Goal: Leave review/rating: Leave review/rating

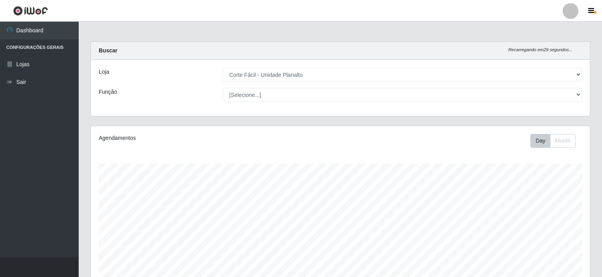
select select "202"
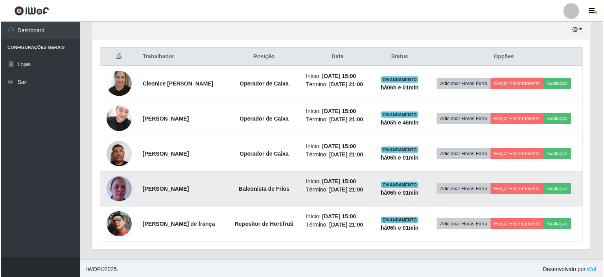
scroll to position [163, 499]
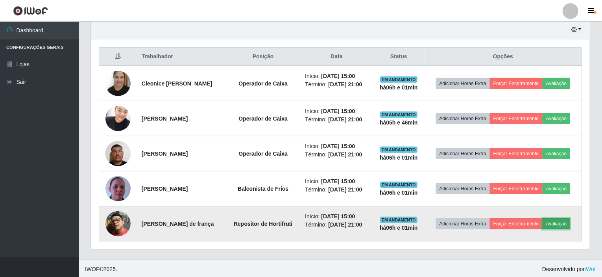
click at [557, 218] on button "Avaliação" at bounding box center [556, 223] width 28 height 11
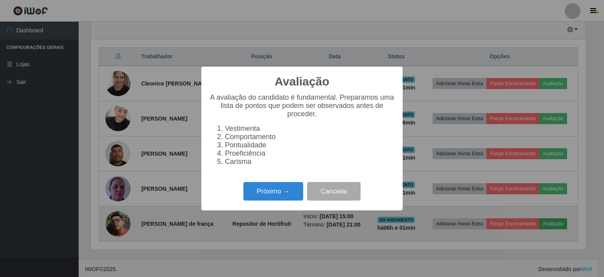
scroll to position [163, 496]
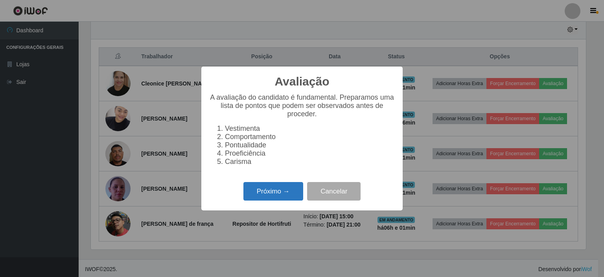
click at [288, 192] on button "Próximo →" at bounding box center [273, 191] width 60 height 18
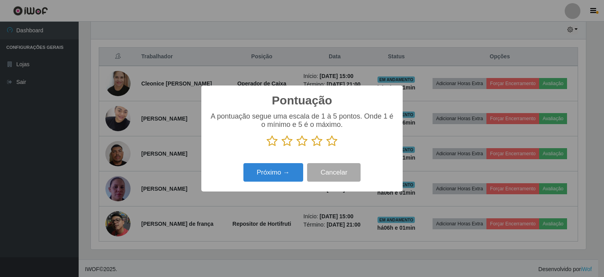
click at [334, 141] on icon at bounding box center [331, 141] width 11 height 12
click at [326, 147] on input "radio" at bounding box center [326, 147] width 0 height 0
click at [276, 170] on button "Próximo →" at bounding box center [273, 172] width 60 height 18
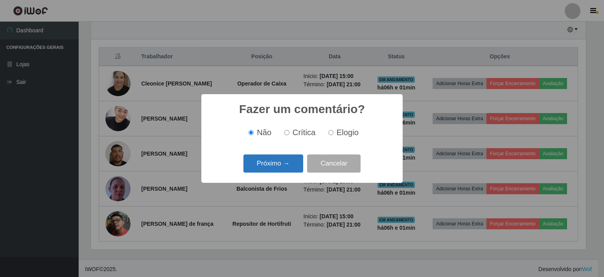
click at [277, 168] on button "Próximo →" at bounding box center [273, 163] width 60 height 18
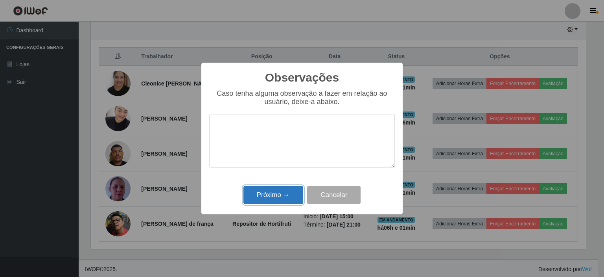
click at [284, 187] on button "Próximo →" at bounding box center [273, 195] width 60 height 18
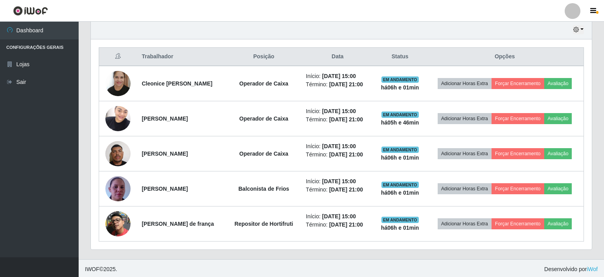
scroll to position [163, 499]
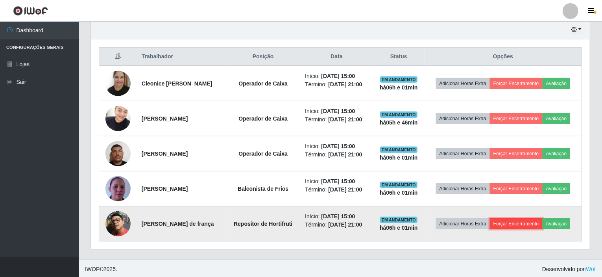
click at [503, 220] on button "Forçar Encerramento" at bounding box center [516, 223] width 53 height 11
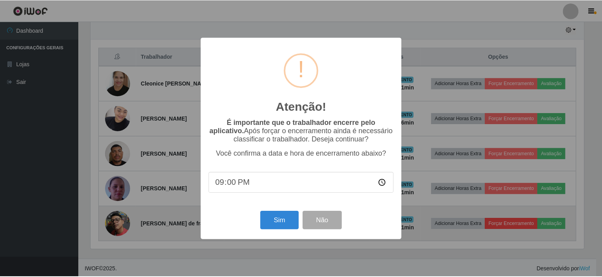
scroll to position [163, 496]
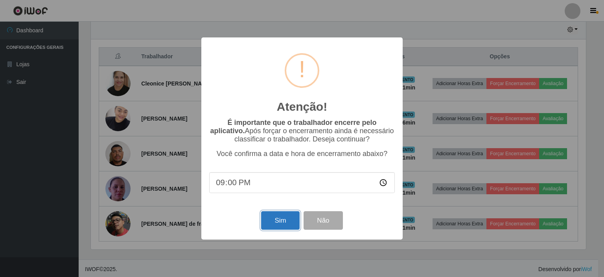
click at [274, 216] on button "Sim" at bounding box center [280, 220] width 38 height 18
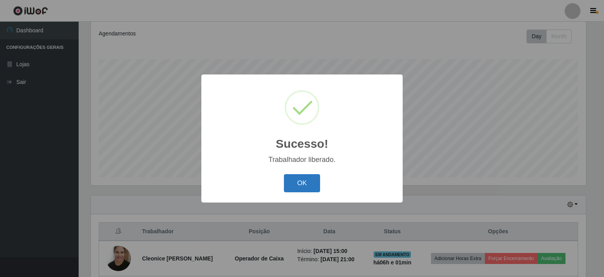
click at [302, 185] on button "OK" at bounding box center [302, 183] width 37 height 18
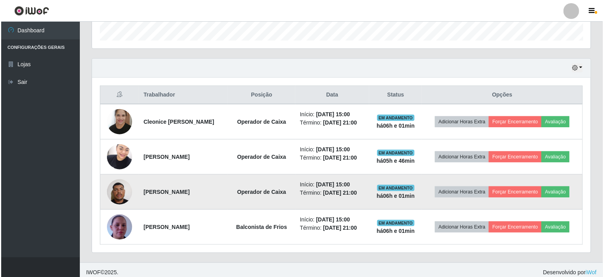
scroll to position [244, 0]
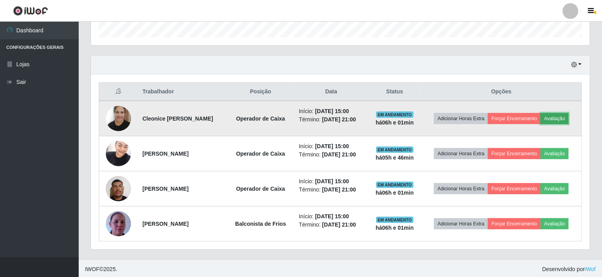
click at [561, 116] on button "Avaliação" at bounding box center [554, 118] width 28 height 11
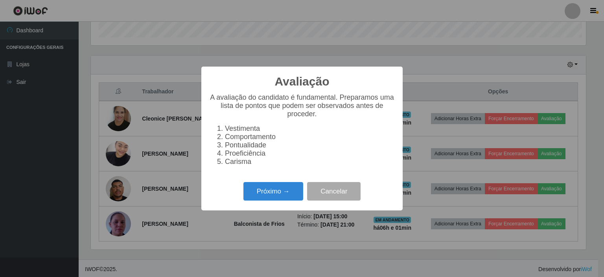
scroll to position [163, 496]
click at [293, 193] on button "Próximo →" at bounding box center [273, 191] width 60 height 18
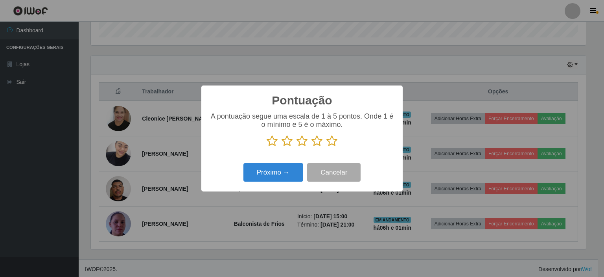
click at [334, 146] on icon at bounding box center [331, 141] width 11 height 12
click at [326, 147] on input "radio" at bounding box center [326, 147] width 0 height 0
click at [289, 169] on button "Próximo →" at bounding box center [273, 172] width 60 height 18
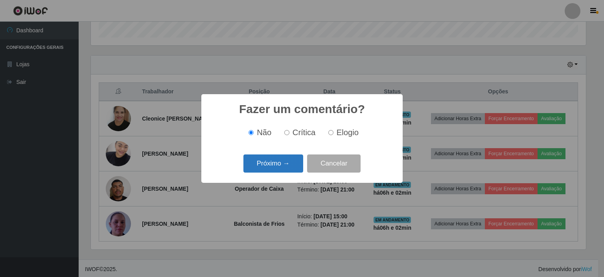
click at [293, 158] on button "Próximo →" at bounding box center [273, 163] width 60 height 18
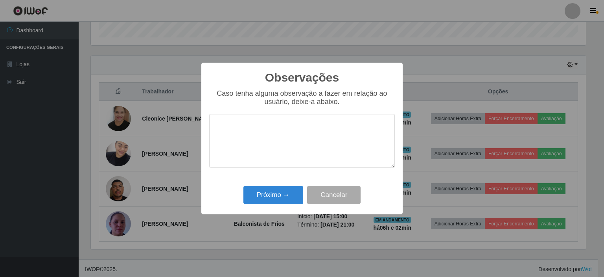
click at [292, 138] on textarea at bounding box center [302, 141] width 186 height 54
type textarea "PROATIVA"
click at [267, 193] on button "Próximo →" at bounding box center [273, 195] width 60 height 18
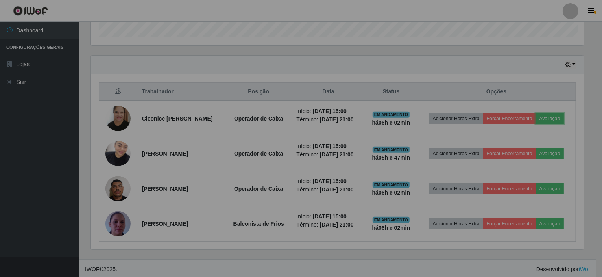
scroll to position [163, 499]
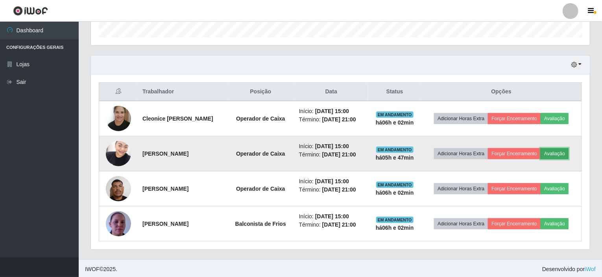
click at [559, 150] on button "Avaliação" at bounding box center [554, 153] width 28 height 11
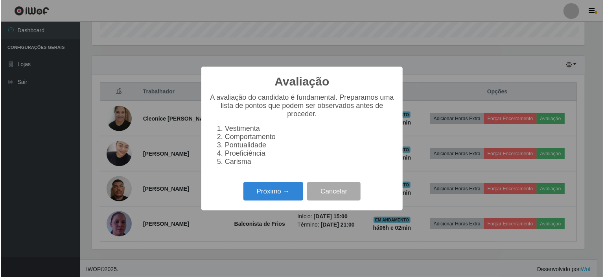
scroll to position [163, 496]
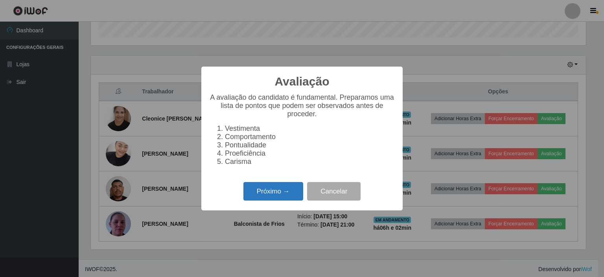
click at [286, 192] on button "Próximo →" at bounding box center [273, 191] width 60 height 18
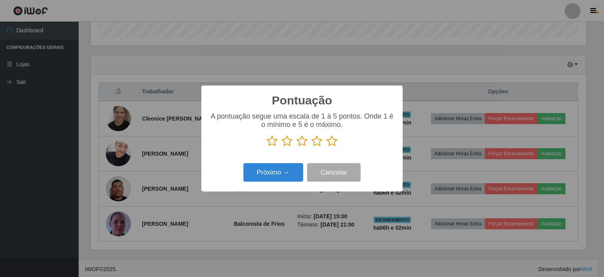
scroll to position [393169, 392836]
click at [331, 143] on icon at bounding box center [331, 141] width 11 height 12
click at [326, 147] on input "radio" at bounding box center [326, 147] width 0 height 0
click at [290, 169] on button "Próximo →" at bounding box center [273, 172] width 60 height 18
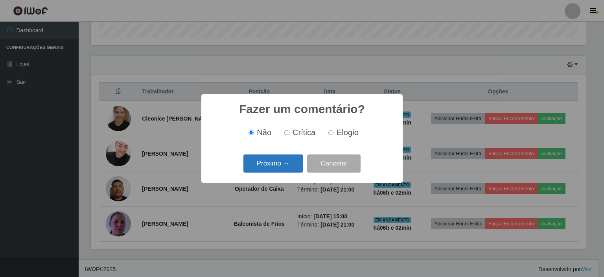
click at [289, 159] on button "Próximo →" at bounding box center [273, 163] width 60 height 18
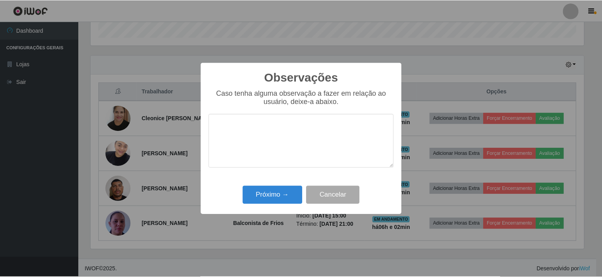
scroll to position [0, 0]
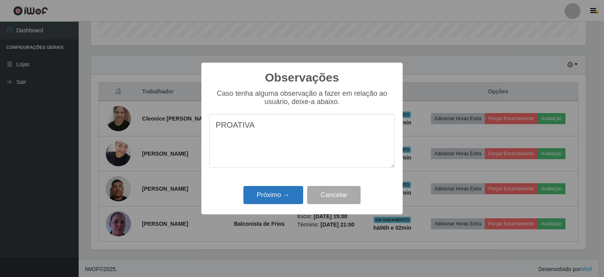
type textarea "PROATIVA"
click at [262, 191] on button "Próximo →" at bounding box center [273, 195] width 60 height 18
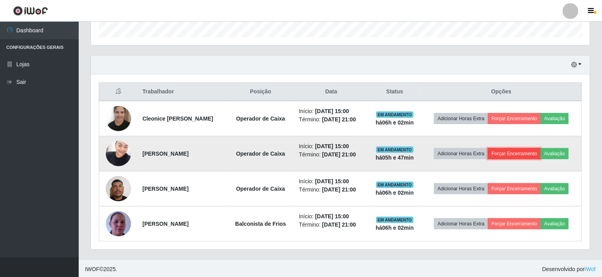
click at [502, 150] on button "Forçar Encerramento" at bounding box center [514, 153] width 53 height 11
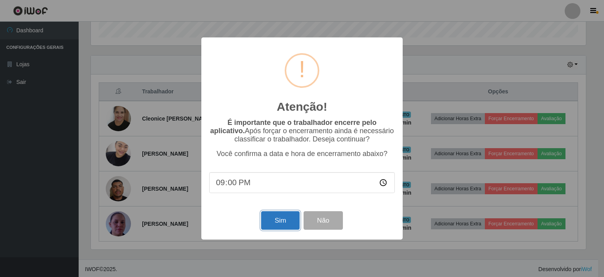
click at [270, 218] on button "Sim" at bounding box center [280, 220] width 38 height 18
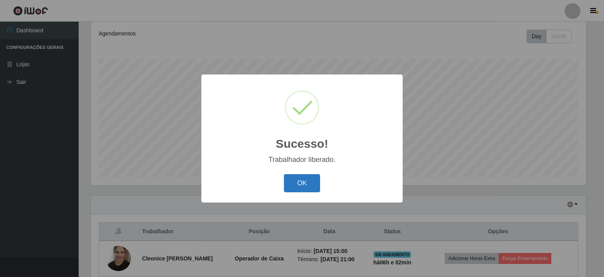
click at [312, 174] on button "OK" at bounding box center [302, 183] width 37 height 18
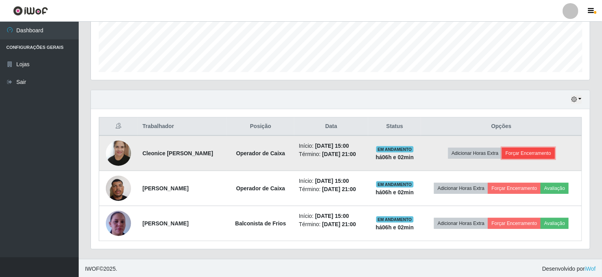
click at [538, 152] on button "Forçar Encerramento" at bounding box center [528, 152] width 53 height 11
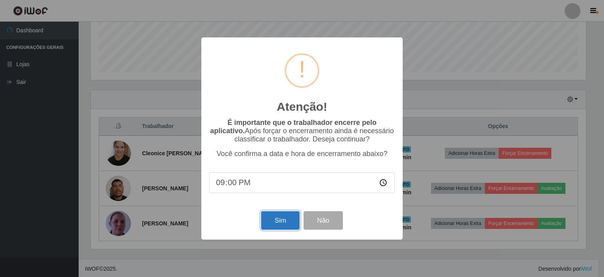
click at [282, 219] on button "Sim" at bounding box center [280, 220] width 38 height 18
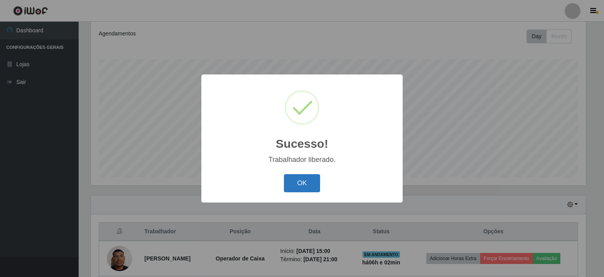
click at [304, 185] on button "OK" at bounding box center [302, 183] width 37 height 18
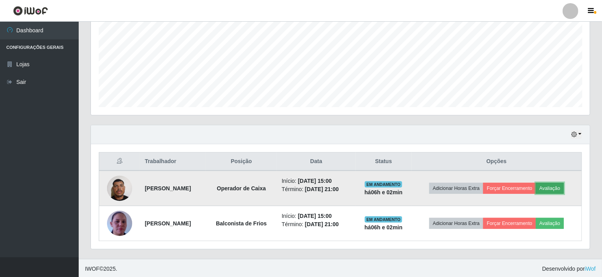
click at [551, 184] on button "Avaliação" at bounding box center [550, 188] width 28 height 11
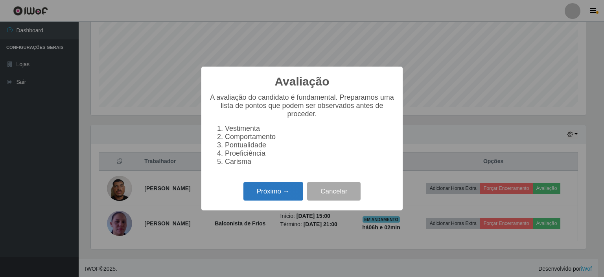
click at [280, 190] on button "Próximo →" at bounding box center [273, 191] width 60 height 18
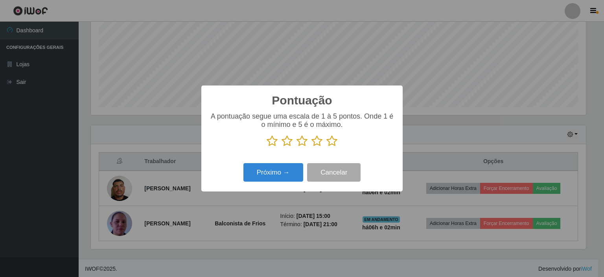
click at [333, 140] on icon at bounding box center [331, 141] width 11 height 12
click at [326, 147] on input "radio" at bounding box center [326, 147] width 0 height 0
click at [289, 165] on button "Próximo →" at bounding box center [273, 172] width 60 height 18
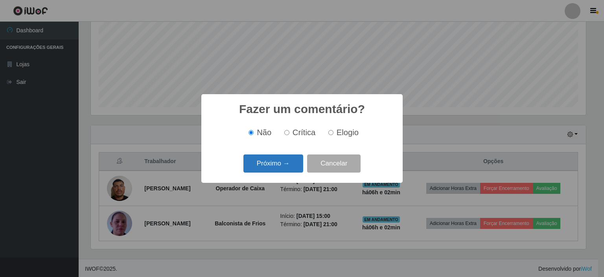
click at [275, 157] on button "Próximo →" at bounding box center [273, 163] width 60 height 18
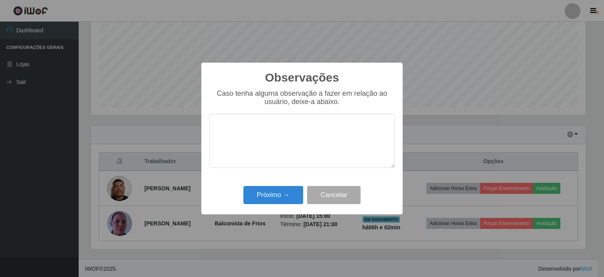
click at [298, 130] on textarea at bounding box center [302, 141] width 186 height 54
type textarea "OTIMO ATENDIMENTO"
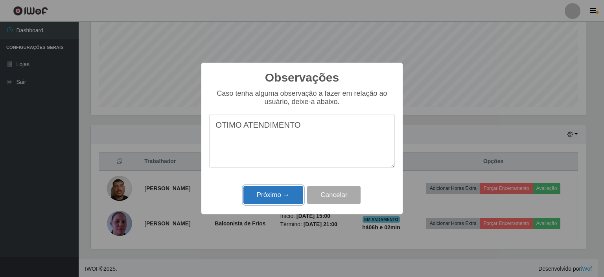
click at [289, 198] on button "Próximo →" at bounding box center [273, 195] width 60 height 18
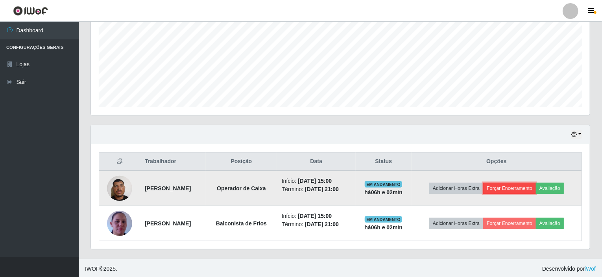
click at [524, 189] on button "Forçar Encerramento" at bounding box center [509, 188] width 53 height 11
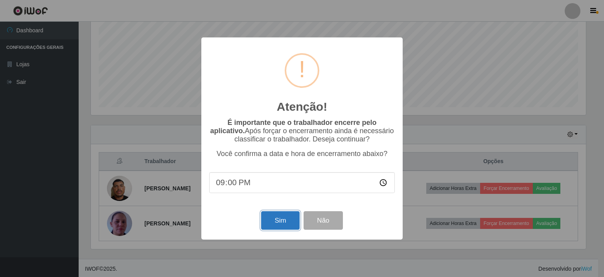
click at [281, 221] on button "Sim" at bounding box center [280, 220] width 38 height 18
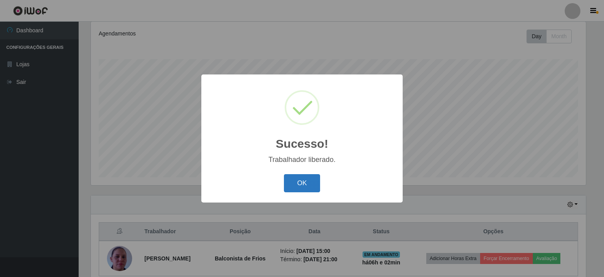
click at [304, 181] on button "OK" at bounding box center [302, 183] width 37 height 18
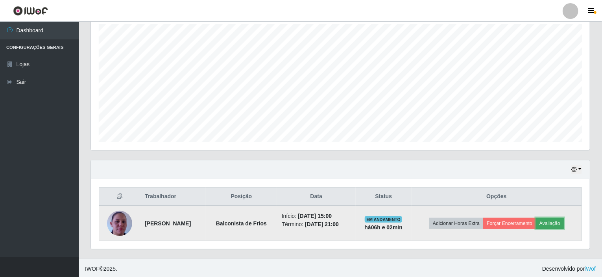
click at [554, 222] on button "Avaliação" at bounding box center [550, 223] width 28 height 11
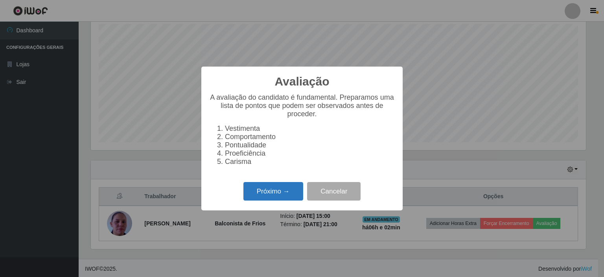
click at [291, 191] on button "Próximo →" at bounding box center [273, 191] width 60 height 18
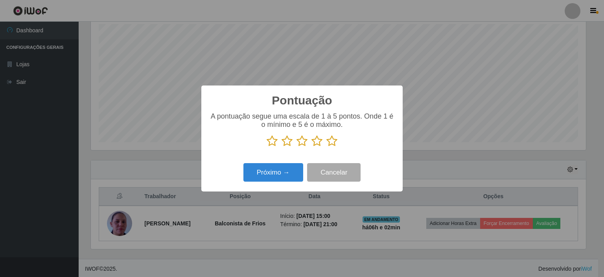
click at [331, 139] on icon at bounding box center [331, 141] width 11 height 12
click at [326, 147] on input "radio" at bounding box center [326, 147] width 0 height 0
click at [275, 173] on button "Próximo →" at bounding box center [273, 172] width 60 height 18
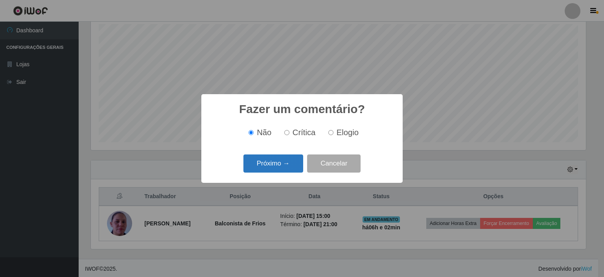
click at [287, 170] on button "Próximo →" at bounding box center [273, 163] width 60 height 18
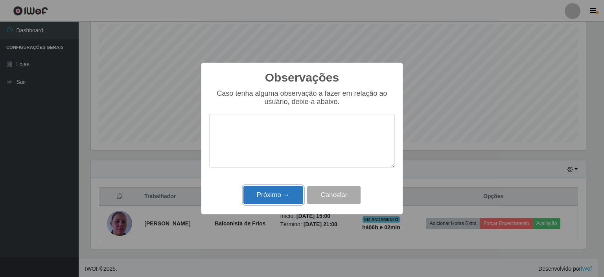
click at [281, 191] on button "Próximo →" at bounding box center [273, 195] width 60 height 18
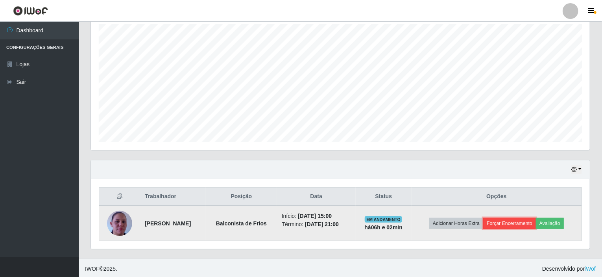
click at [519, 219] on button "Forçar Encerramento" at bounding box center [509, 223] width 53 height 11
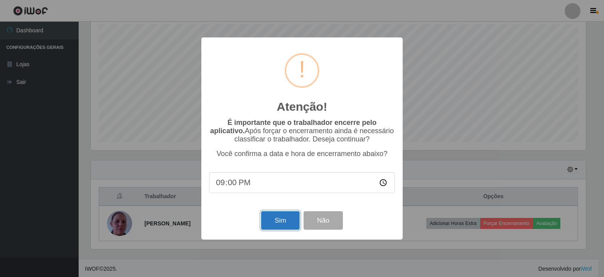
click at [272, 217] on button "Sim" at bounding box center [280, 220] width 38 height 18
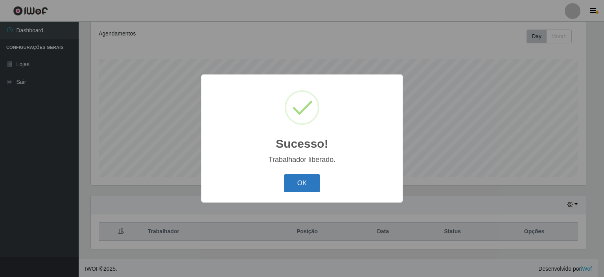
click at [306, 188] on button "OK" at bounding box center [302, 183] width 37 height 18
